Goal: Information Seeking & Learning: Learn about a topic

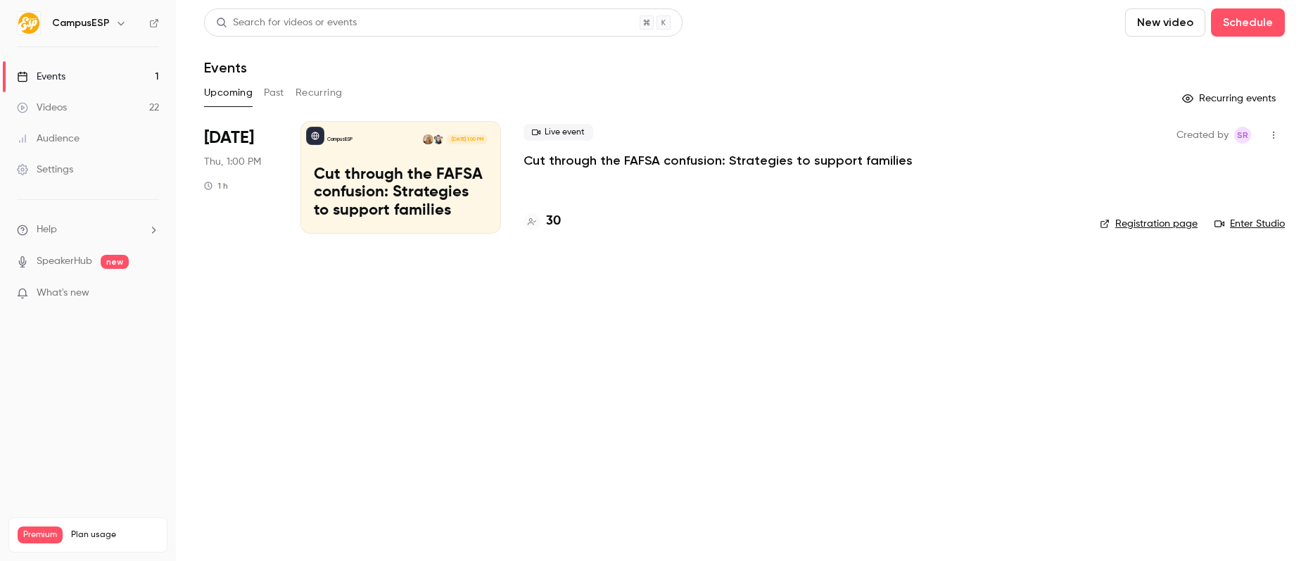
click at [273, 93] on button "Past" at bounding box center [274, 93] width 20 height 23
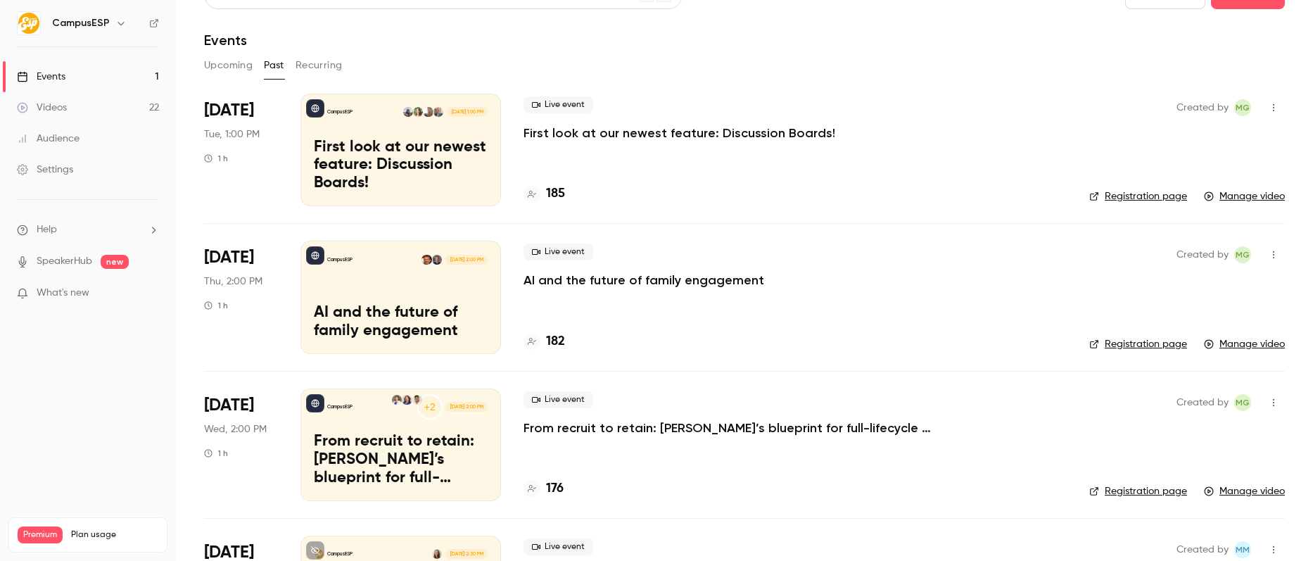
scroll to position [37, 0]
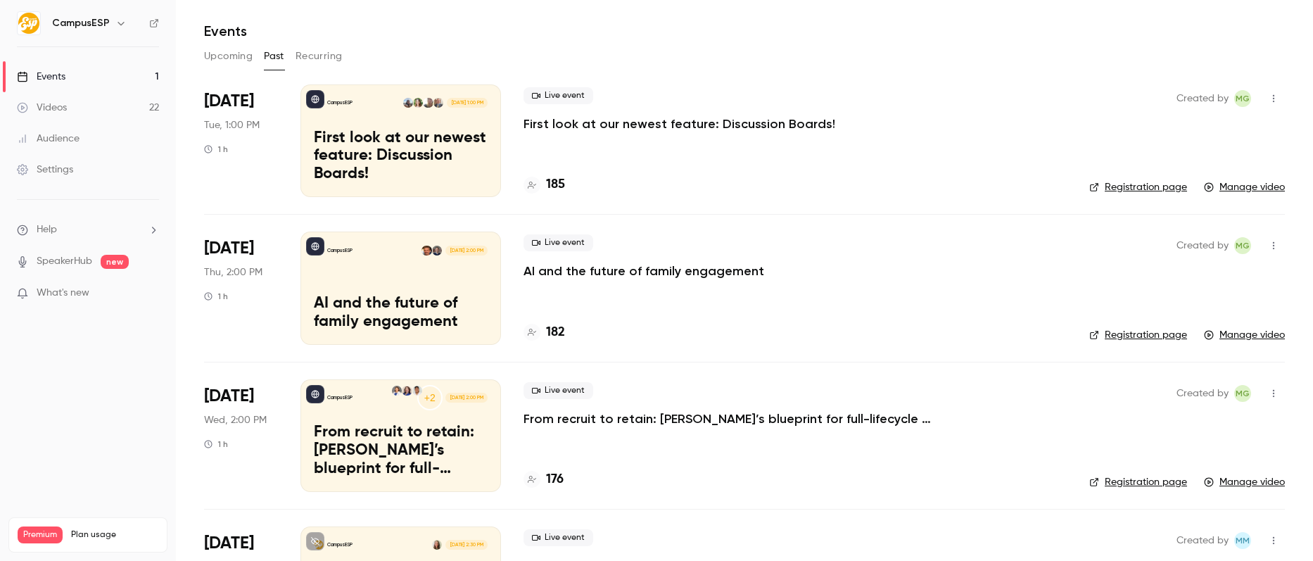
click at [119, 30] on button "button" at bounding box center [121, 23] width 17 height 17
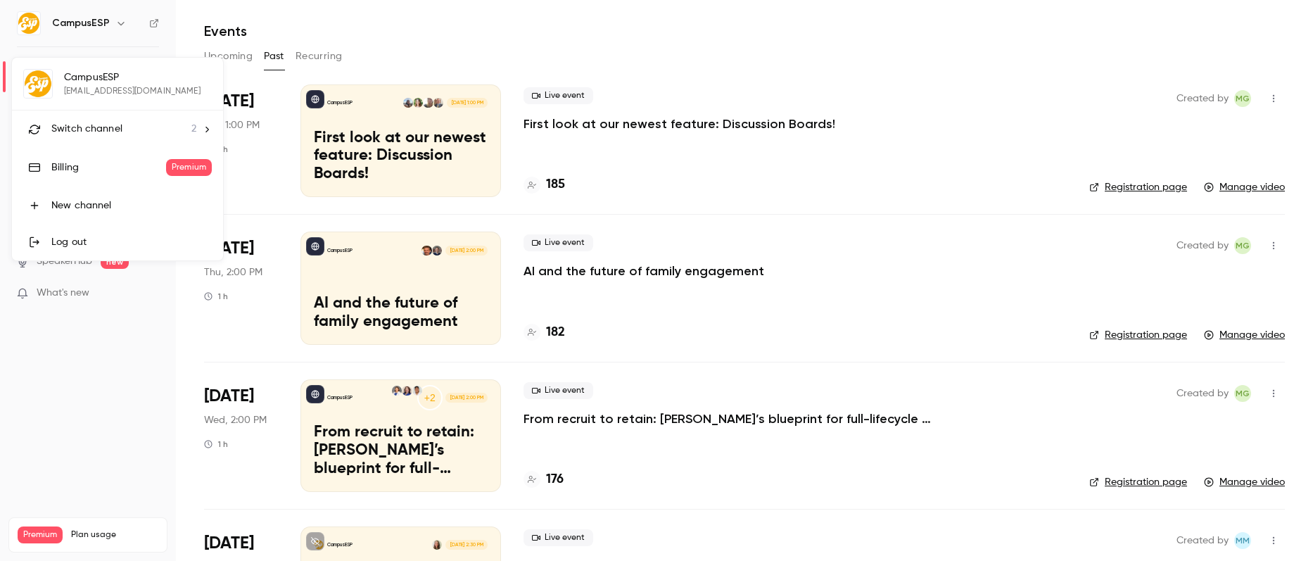
click at [106, 135] on span "Switch channel" at bounding box center [86, 129] width 71 height 15
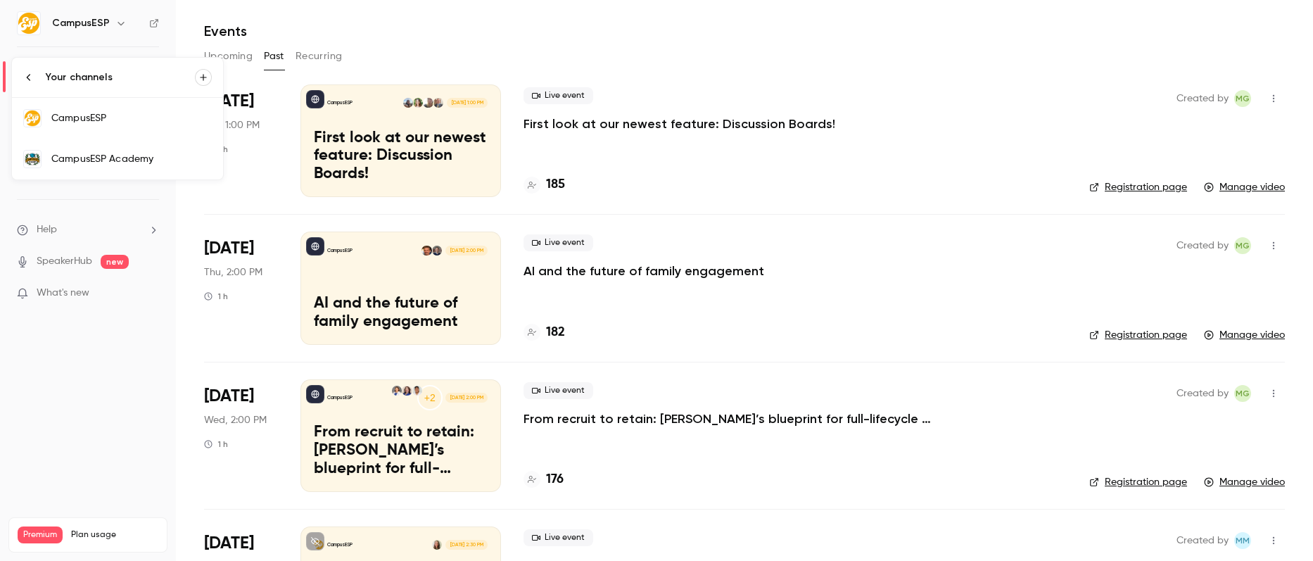
click at [104, 157] on div "CampusESP Academy" at bounding box center [131, 159] width 160 height 14
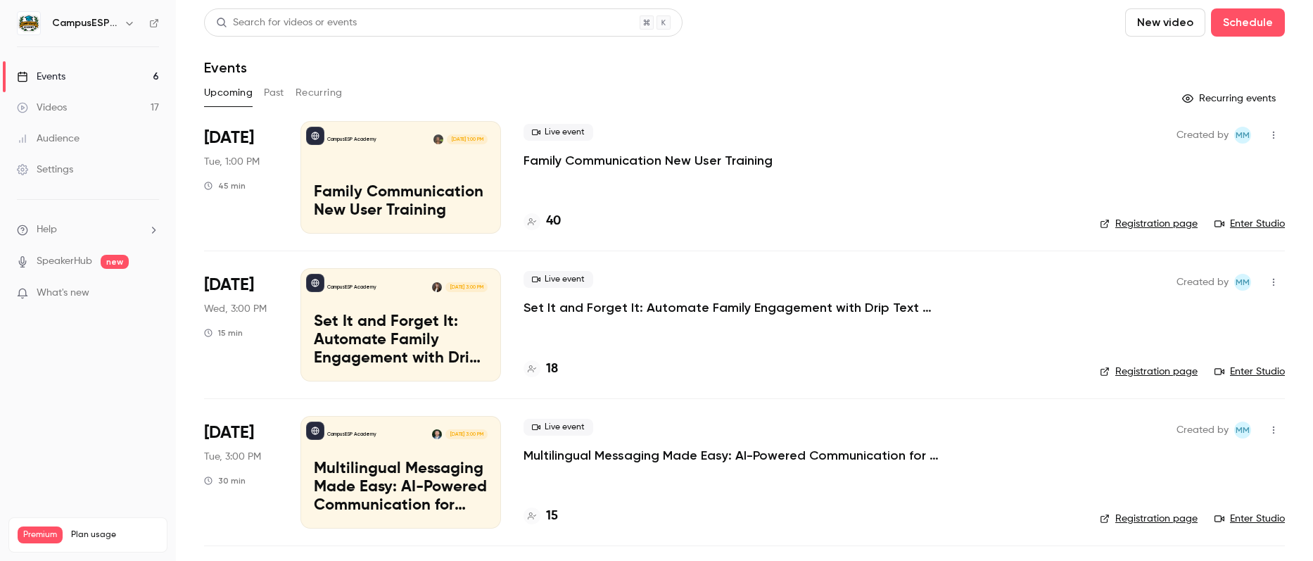
click at [273, 94] on button "Past" at bounding box center [274, 93] width 20 height 23
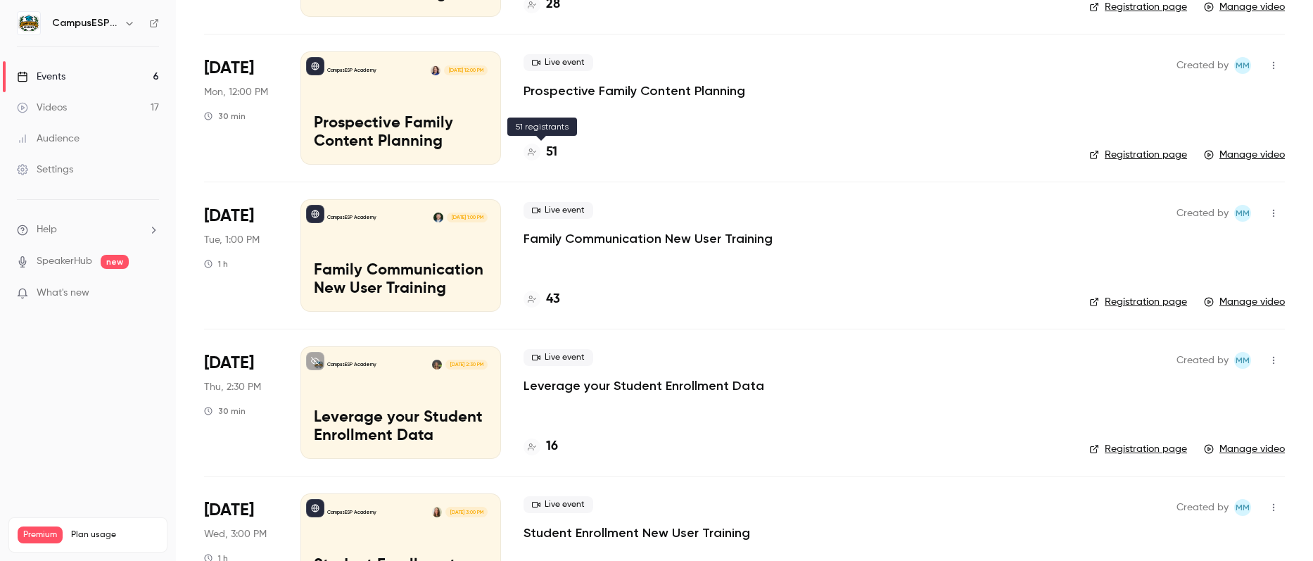
scroll to position [214, 0]
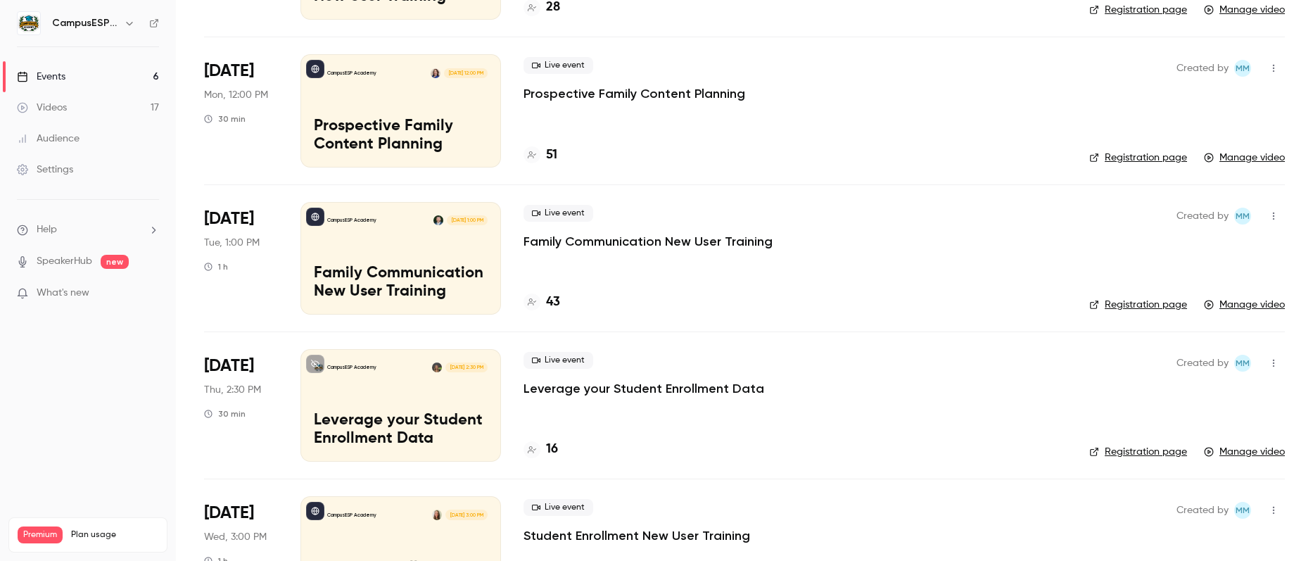
click at [1121, 153] on link "Registration page" at bounding box center [1139, 158] width 98 height 14
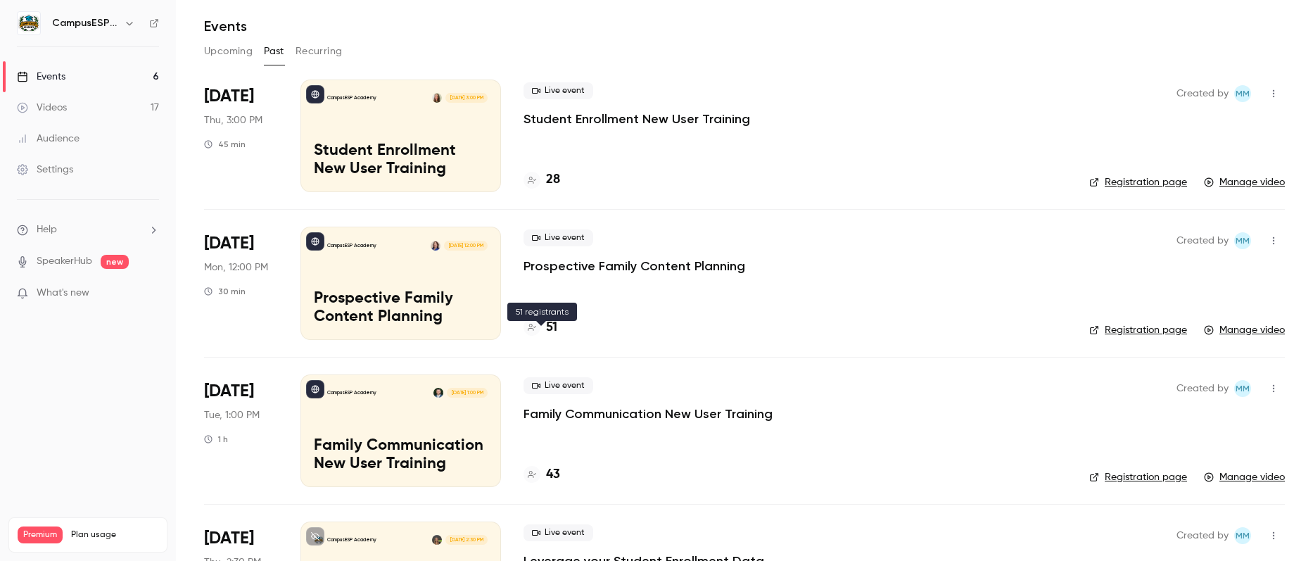
scroll to position [46, 0]
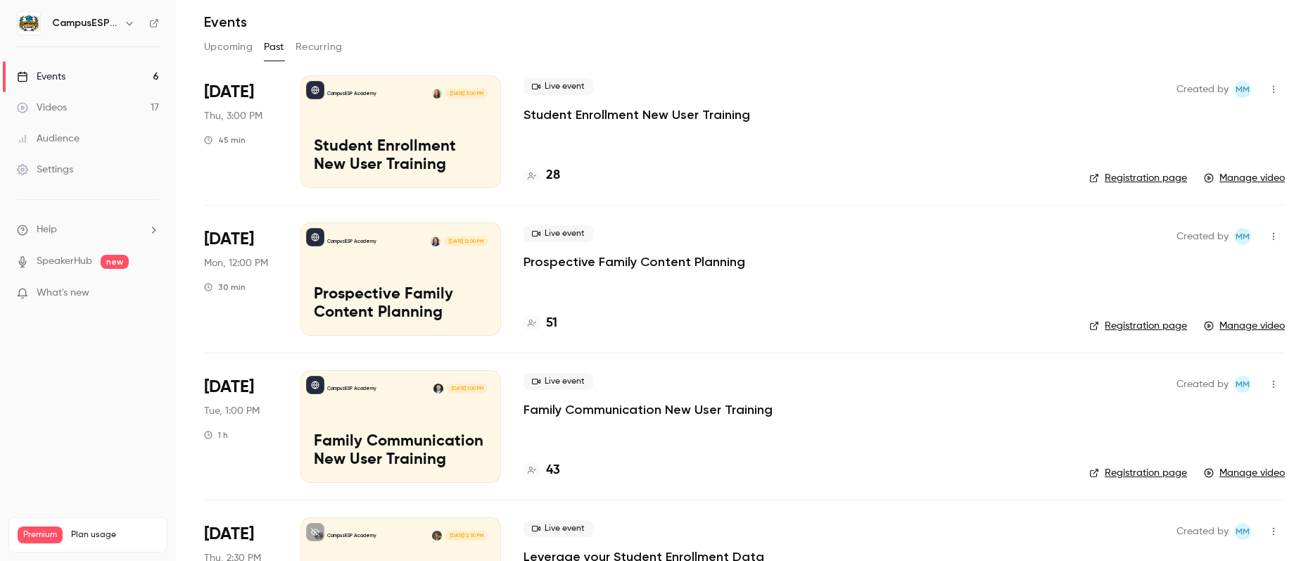
click at [467, 289] on p "Prospective Family Content Planning" at bounding box center [401, 304] width 174 height 37
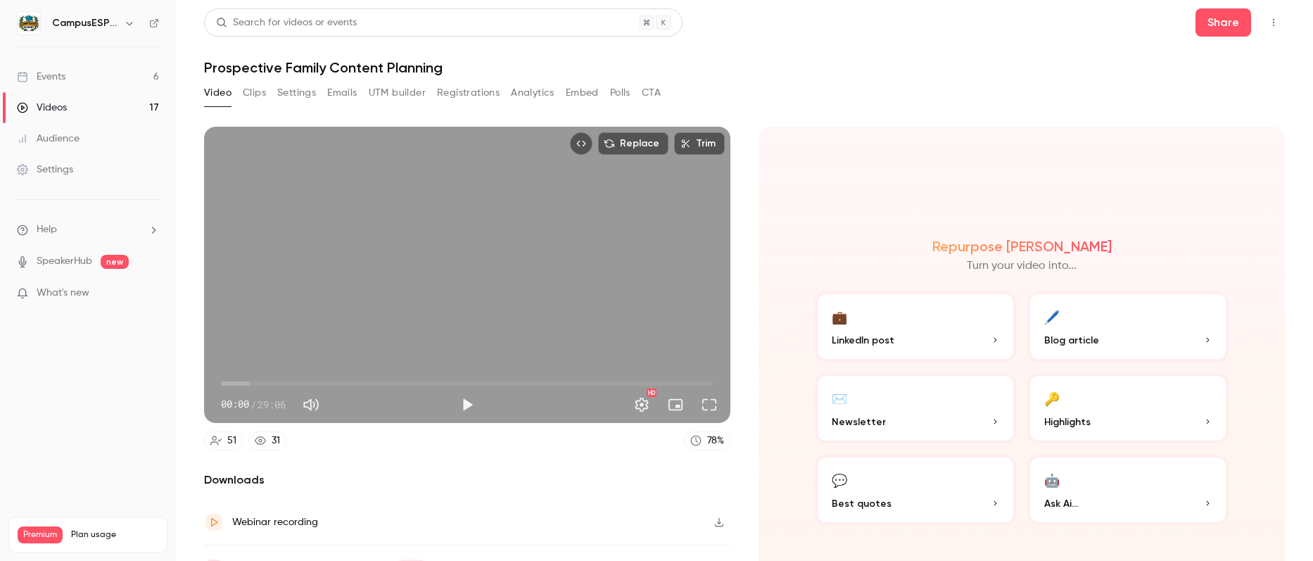
click at [531, 97] on button "Analytics" at bounding box center [533, 93] width 44 height 23
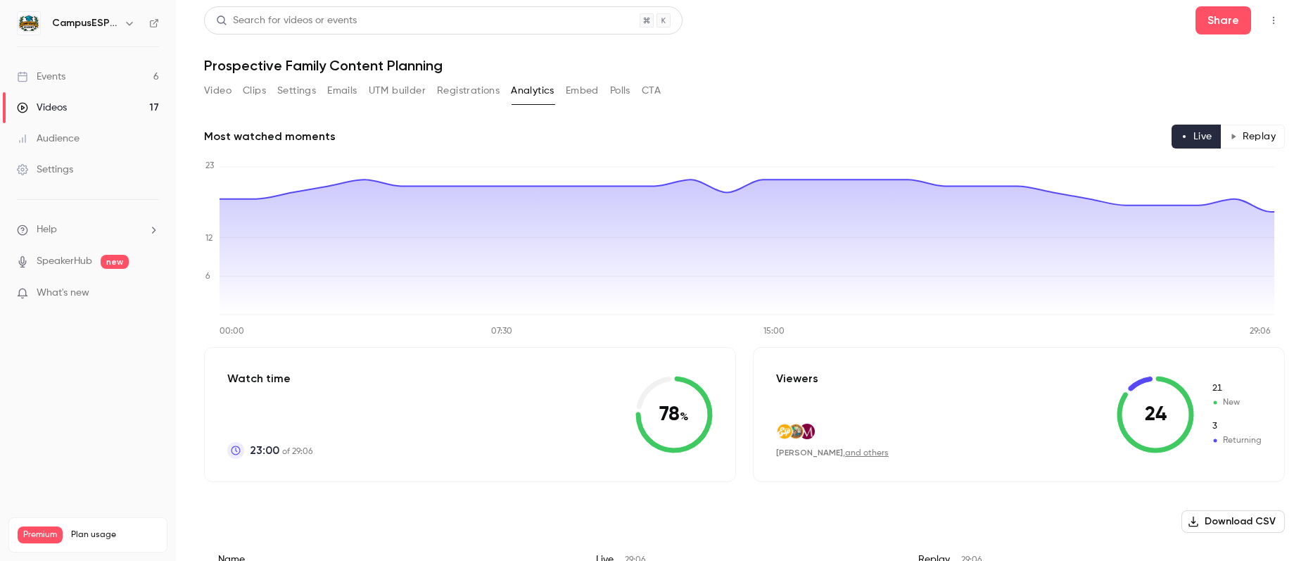
scroll to position [3, 0]
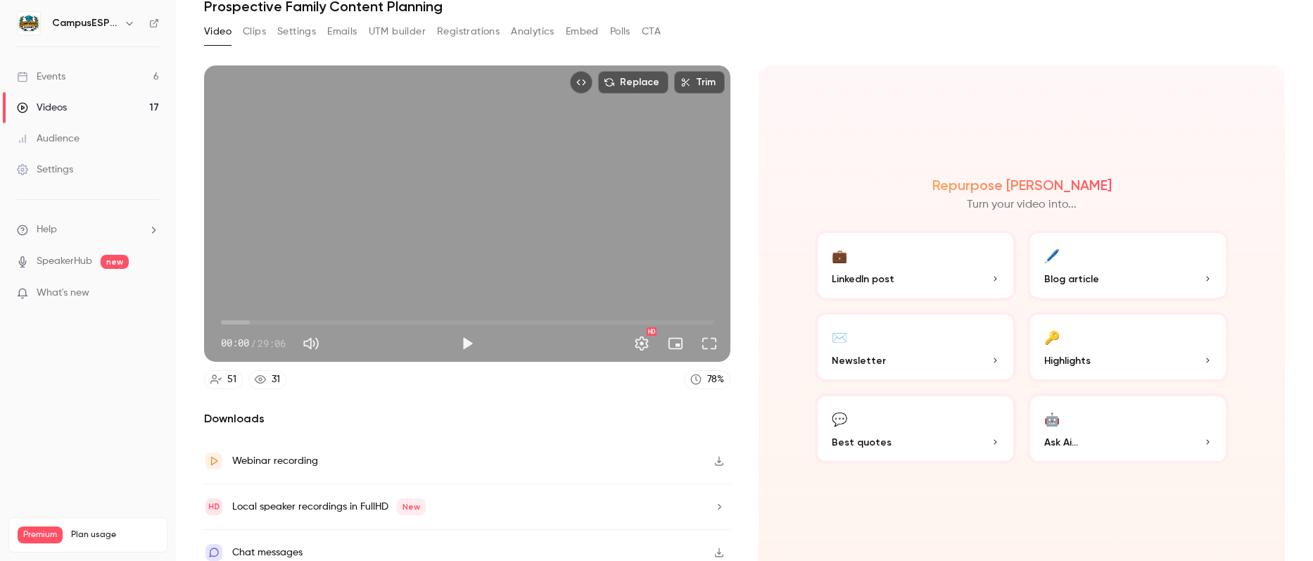
scroll to position [72, 0]
